Goal: Complete application form

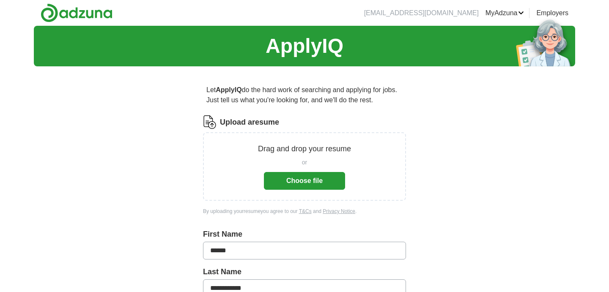
click at [319, 185] on button "Choose file" at bounding box center [304, 181] width 81 height 18
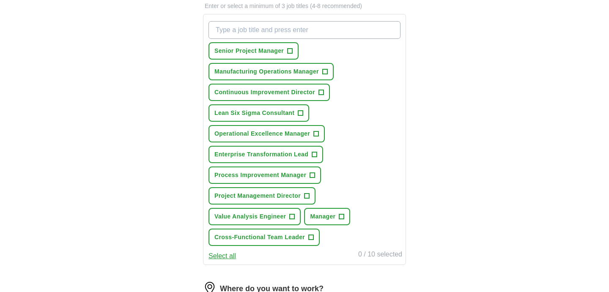
scroll to position [303, 0]
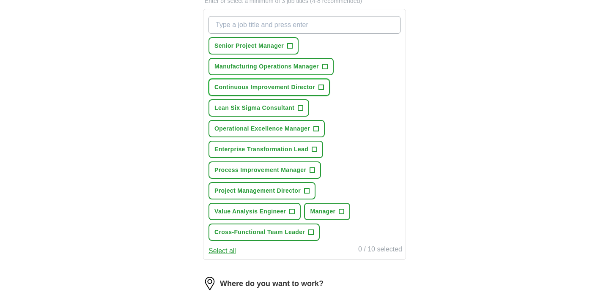
click at [322, 88] on span "+" at bounding box center [321, 87] width 5 height 7
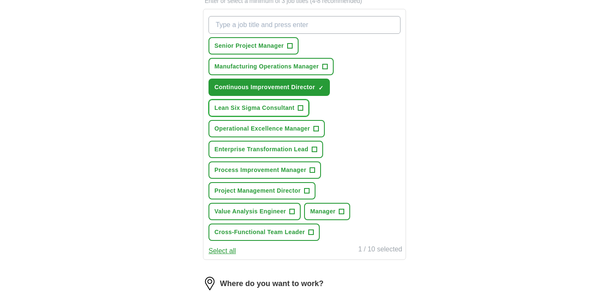
click at [300, 109] on span "+" at bounding box center [300, 108] width 5 height 7
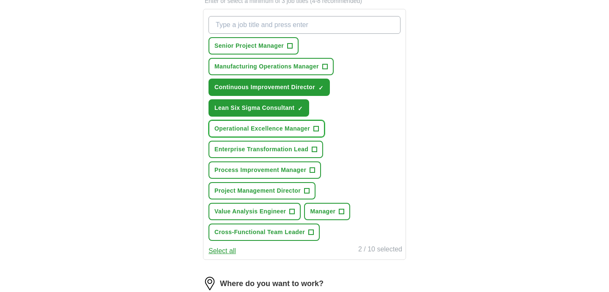
click at [319, 128] on span "+" at bounding box center [316, 129] width 5 height 7
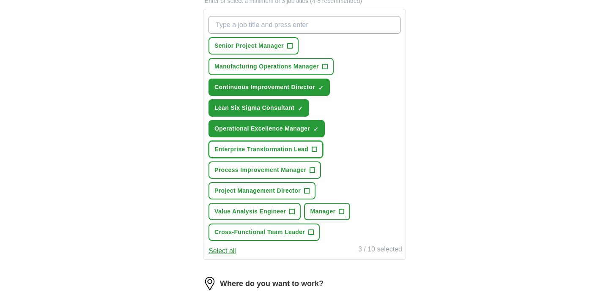
click at [314, 149] on span "+" at bounding box center [314, 149] width 5 height 7
click at [0, 0] on span "×" at bounding box center [0, 0] width 0 height 0
click at [316, 171] on button "Process Improvement Manager +" at bounding box center [265, 170] width 113 height 17
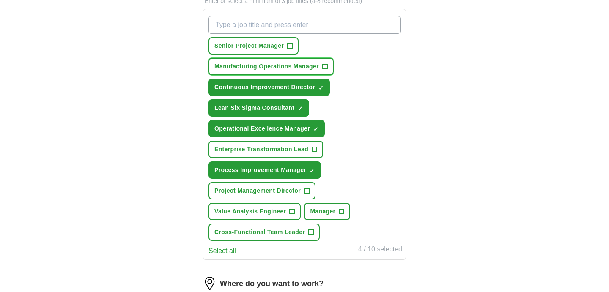
click at [327, 68] on span "+" at bounding box center [324, 66] width 5 height 7
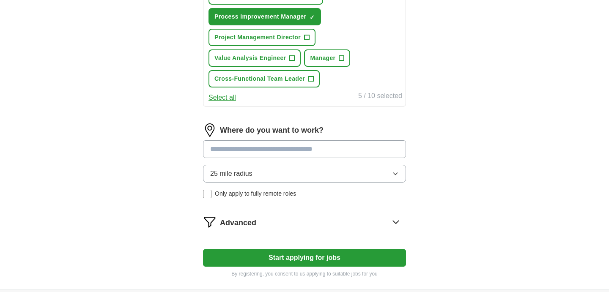
scroll to position [462, 0]
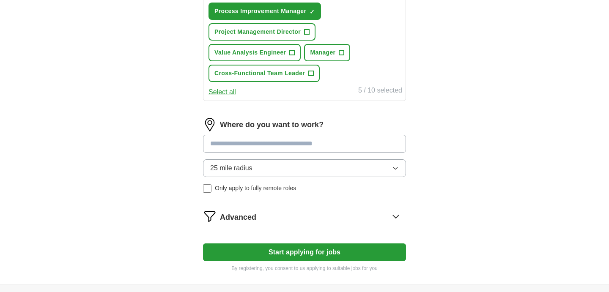
click at [305, 143] on input at bounding box center [304, 144] width 203 height 18
click at [238, 167] on div "Where do you want to work? ******** 25 mile radius Only apply to fully remote r…" at bounding box center [304, 159] width 203 height 82
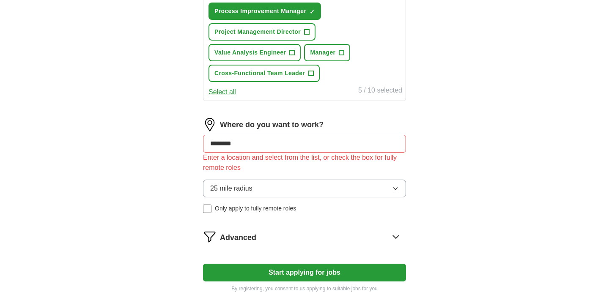
click at [246, 144] on input "********" at bounding box center [304, 144] width 203 height 18
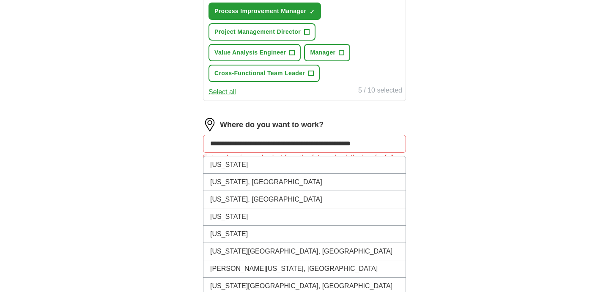
type input "**********"
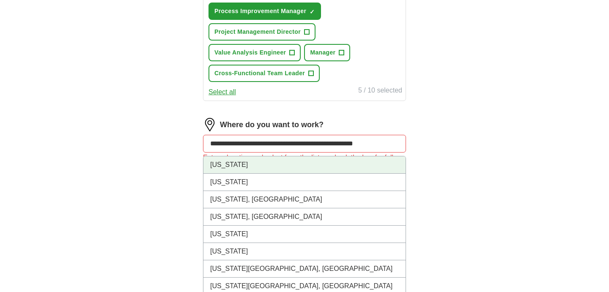
click at [229, 165] on li "[US_STATE]" at bounding box center [305, 165] width 202 height 17
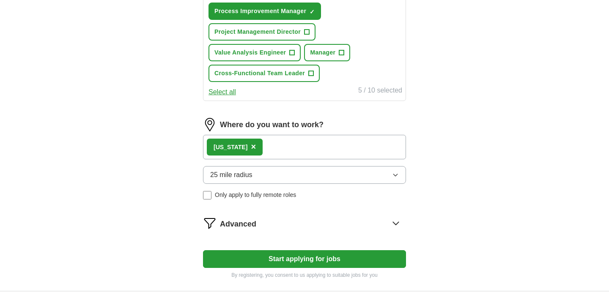
click at [278, 151] on div "[US_STATE] ×" at bounding box center [304, 147] width 203 height 25
click at [253, 147] on span "×" at bounding box center [253, 146] width 5 height 9
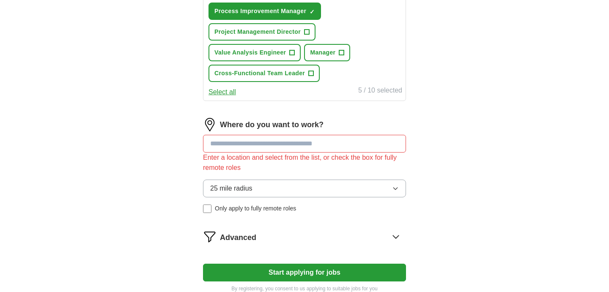
click at [253, 146] on input at bounding box center [304, 144] width 203 height 18
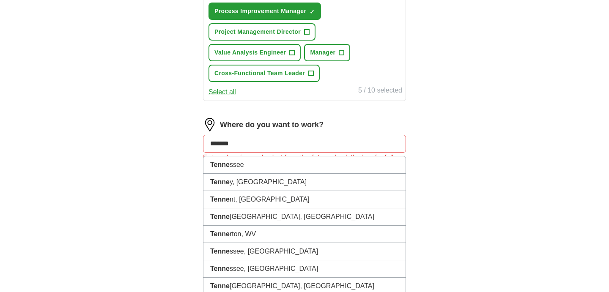
type input "********"
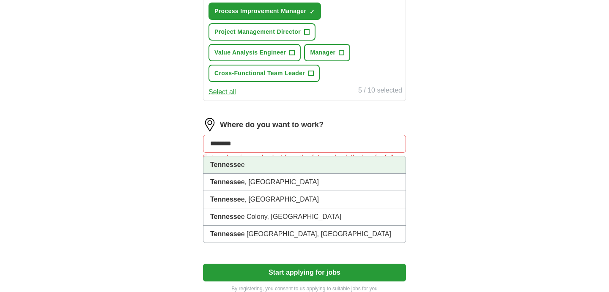
click at [233, 170] on li "Tennesse e" at bounding box center [305, 165] width 202 height 17
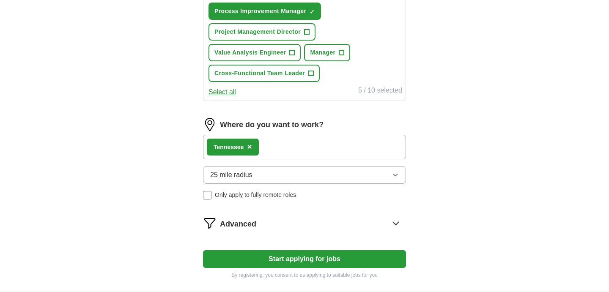
click at [395, 178] on icon "button" at bounding box center [395, 175] width 7 height 7
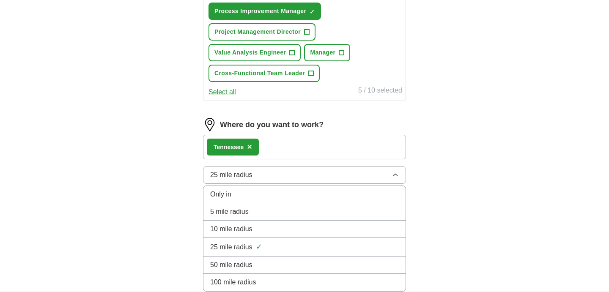
click at [228, 192] on span "Only in" at bounding box center [220, 195] width 21 height 10
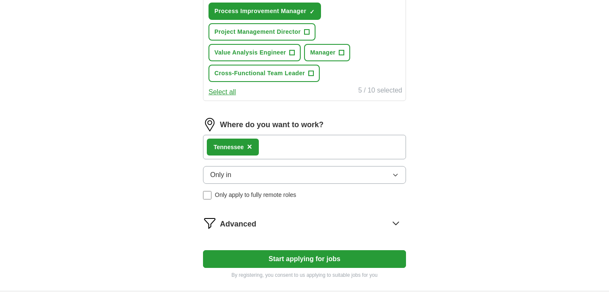
click at [277, 154] on div "Tennesse e ×" at bounding box center [304, 147] width 203 height 25
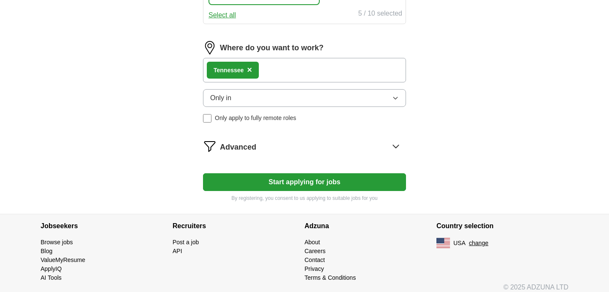
scroll to position [546, 0]
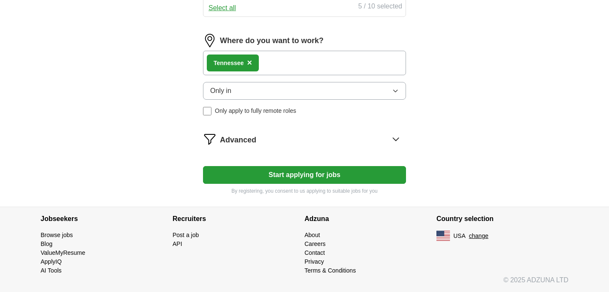
click at [316, 176] on button "Start applying for jobs" at bounding box center [304, 175] width 203 height 18
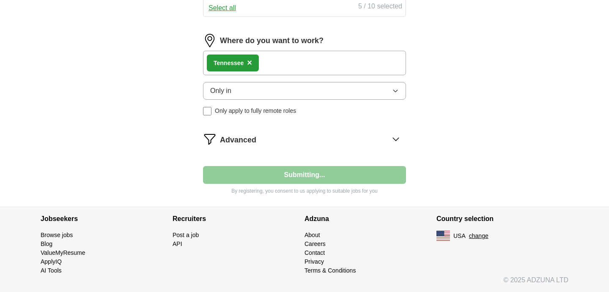
select select "**"
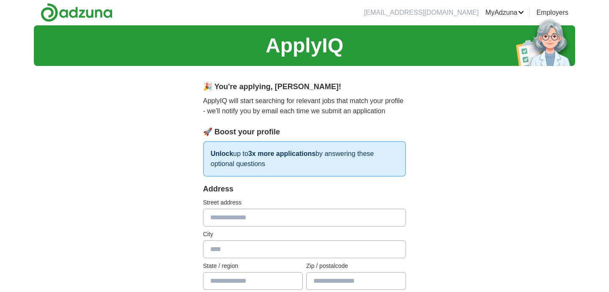
scroll to position [0, 0]
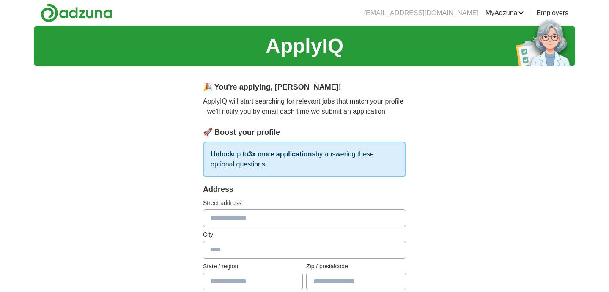
click at [230, 218] on input "text" at bounding box center [304, 218] width 203 height 18
type input "**********"
type input "**"
type input "*****"
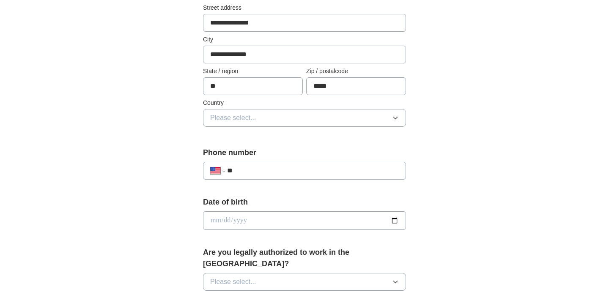
scroll to position [196, 0]
click at [307, 120] on button "Please select..." at bounding box center [304, 118] width 203 height 18
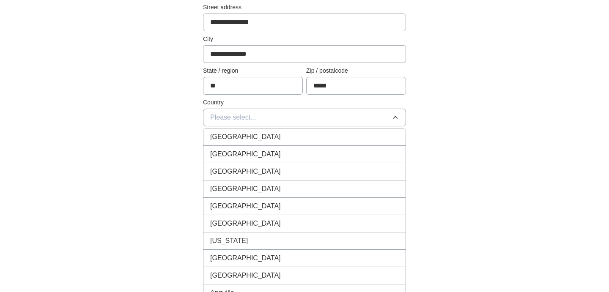
click at [255, 152] on div "[GEOGRAPHIC_DATA]" at bounding box center [304, 154] width 189 height 10
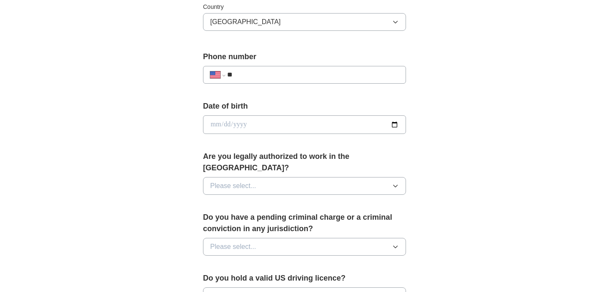
scroll to position [305, 0]
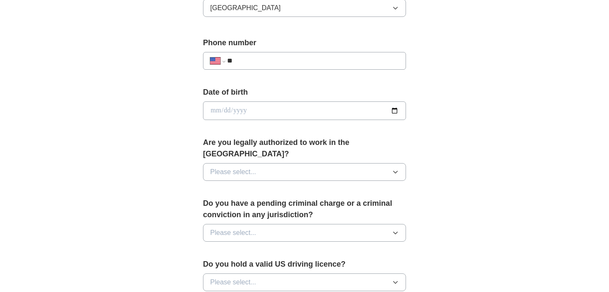
click at [396, 113] on input "date" at bounding box center [304, 111] width 203 height 19
click at [250, 116] on input "date" at bounding box center [304, 111] width 203 height 19
type input "**********"
click at [273, 165] on button "Please select..." at bounding box center [304, 172] width 203 height 18
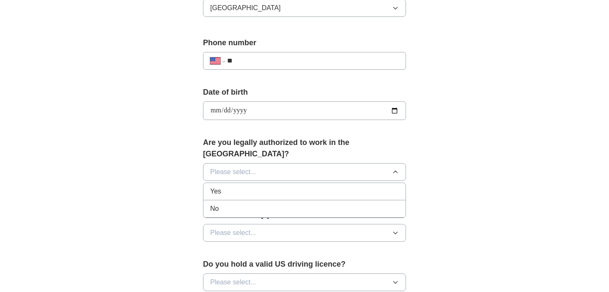
click at [225, 186] on li "Yes" at bounding box center [305, 191] width 202 height 17
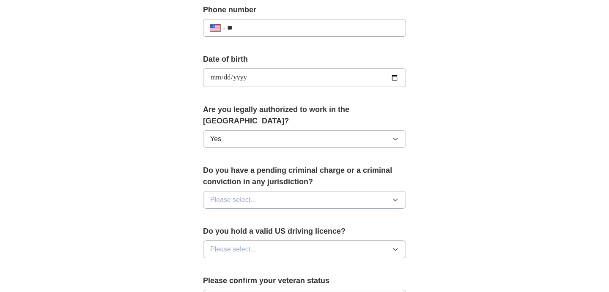
scroll to position [352, 0]
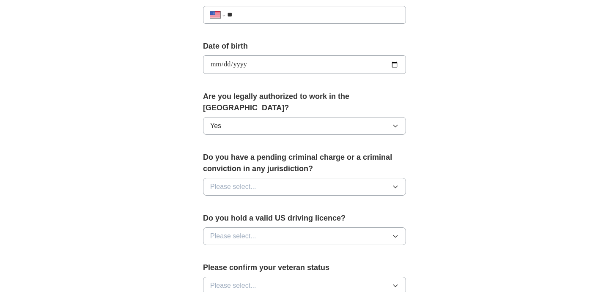
click at [233, 182] on button "Please select..." at bounding box center [304, 187] width 203 height 18
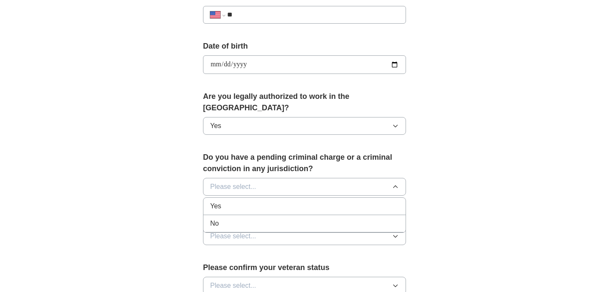
click at [218, 219] on span "No" at bounding box center [214, 224] width 8 height 10
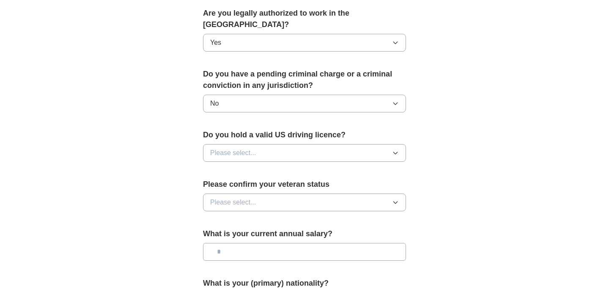
scroll to position [446, 0]
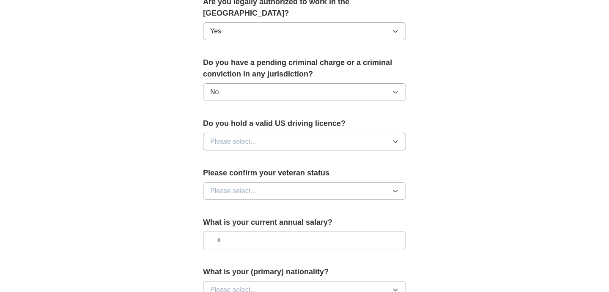
click at [242, 137] on span "Please select..." at bounding box center [233, 142] width 46 height 10
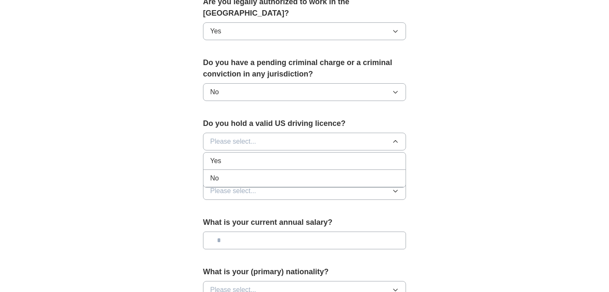
click at [222, 155] on li "Yes" at bounding box center [305, 161] width 202 height 17
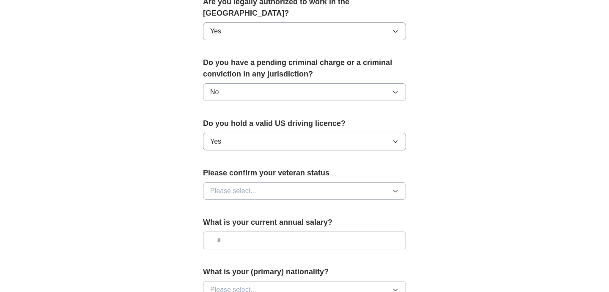
click at [237, 186] on span "Please select..." at bounding box center [233, 191] width 46 height 10
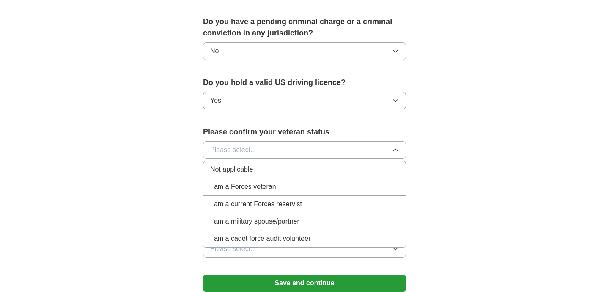
scroll to position [499, 0]
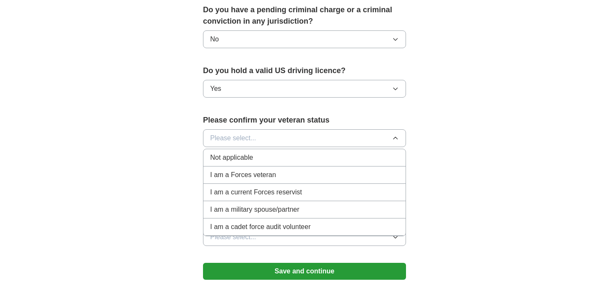
click at [242, 170] on span "I am a Forces veteran" at bounding box center [243, 175] width 66 height 10
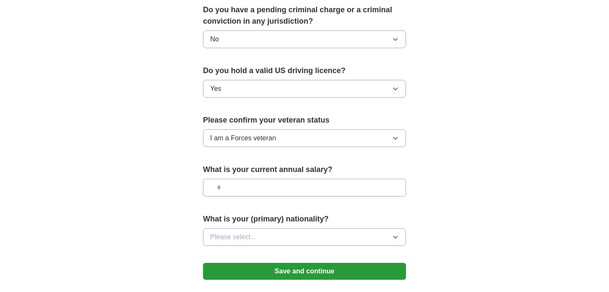
click at [238, 181] on input "text" at bounding box center [304, 188] width 203 height 18
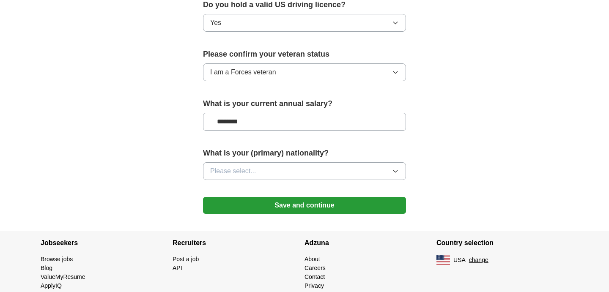
scroll to position [578, 0]
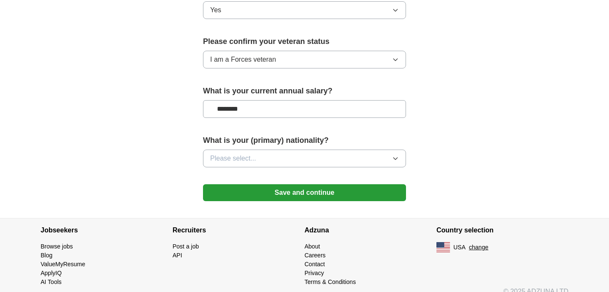
type input "********"
click at [248, 154] on span "Please select..." at bounding box center [233, 159] width 46 height 10
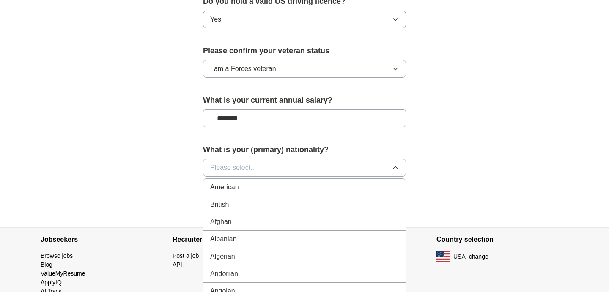
scroll to position [568, 0]
click at [247, 183] on div "American" at bounding box center [304, 188] width 189 height 10
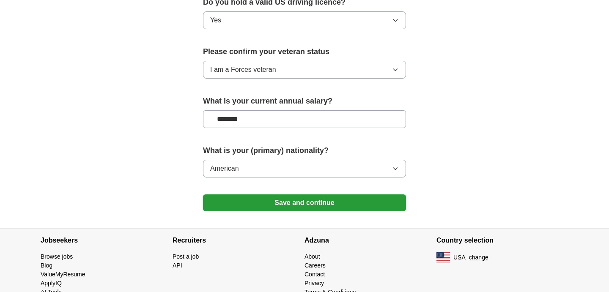
click at [326, 195] on button "Save and continue" at bounding box center [304, 203] width 203 height 17
